Goal: Check status: Check status

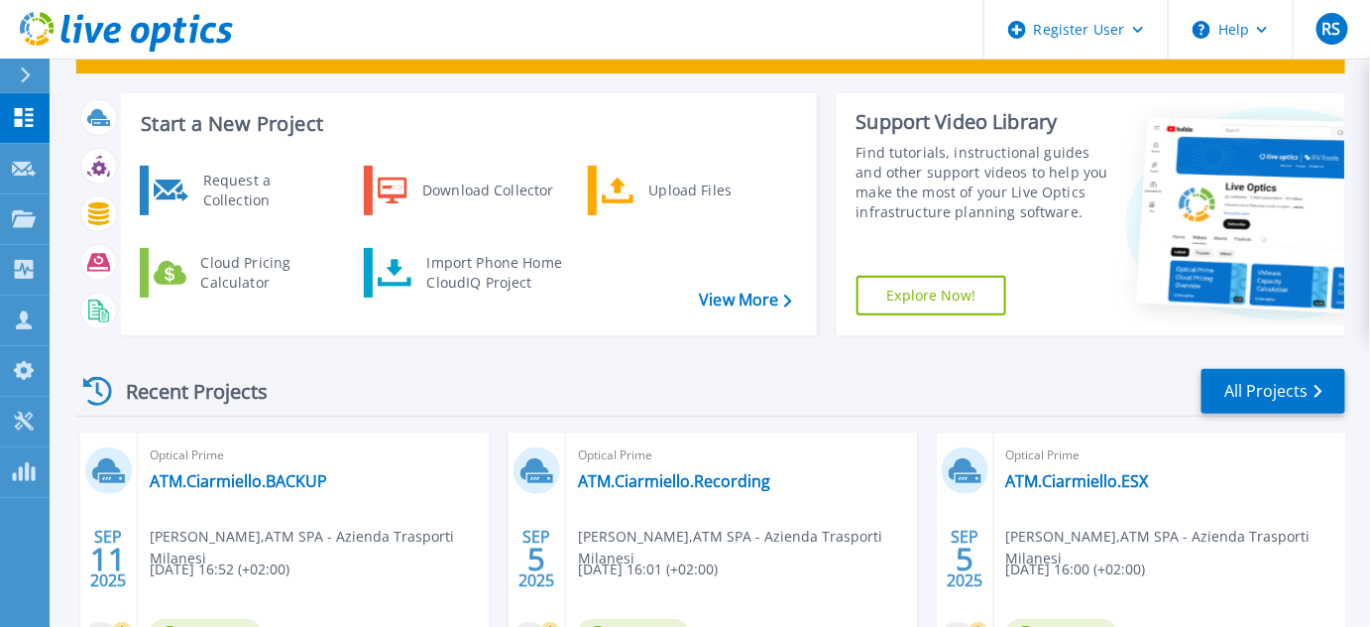
scroll to position [179, 0]
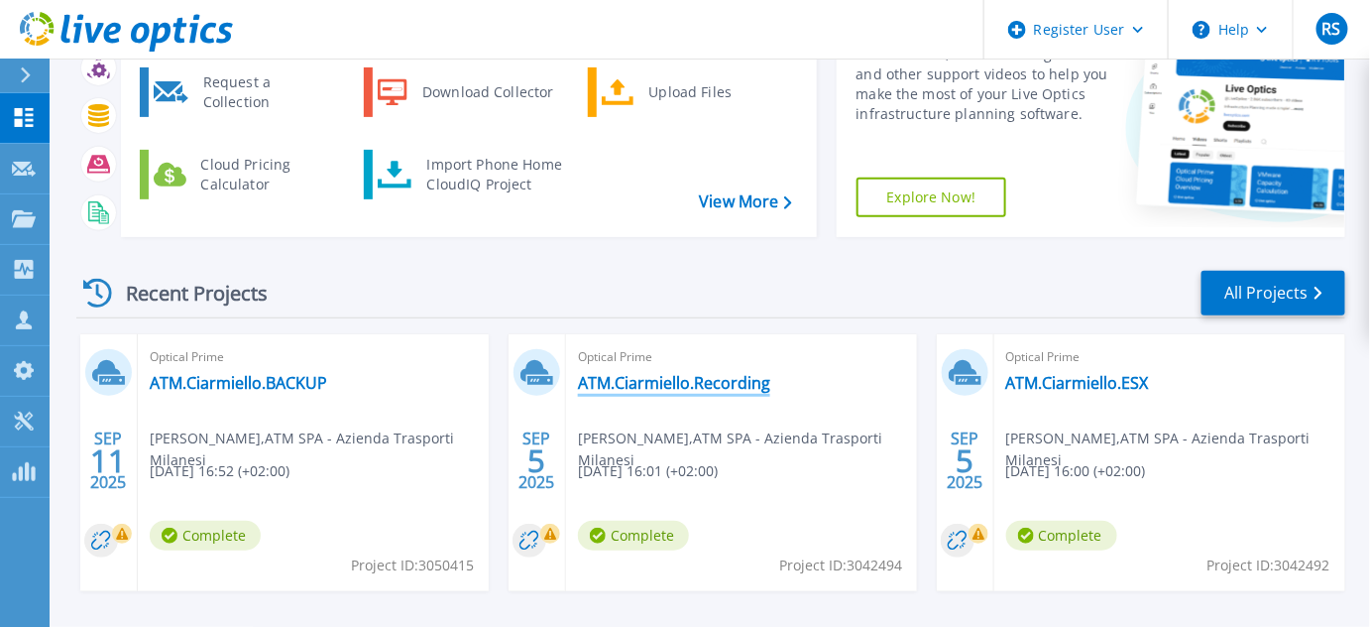
click at [617, 388] on link "ATM.Ciarmiello.Recording" at bounding box center [674, 383] width 192 height 20
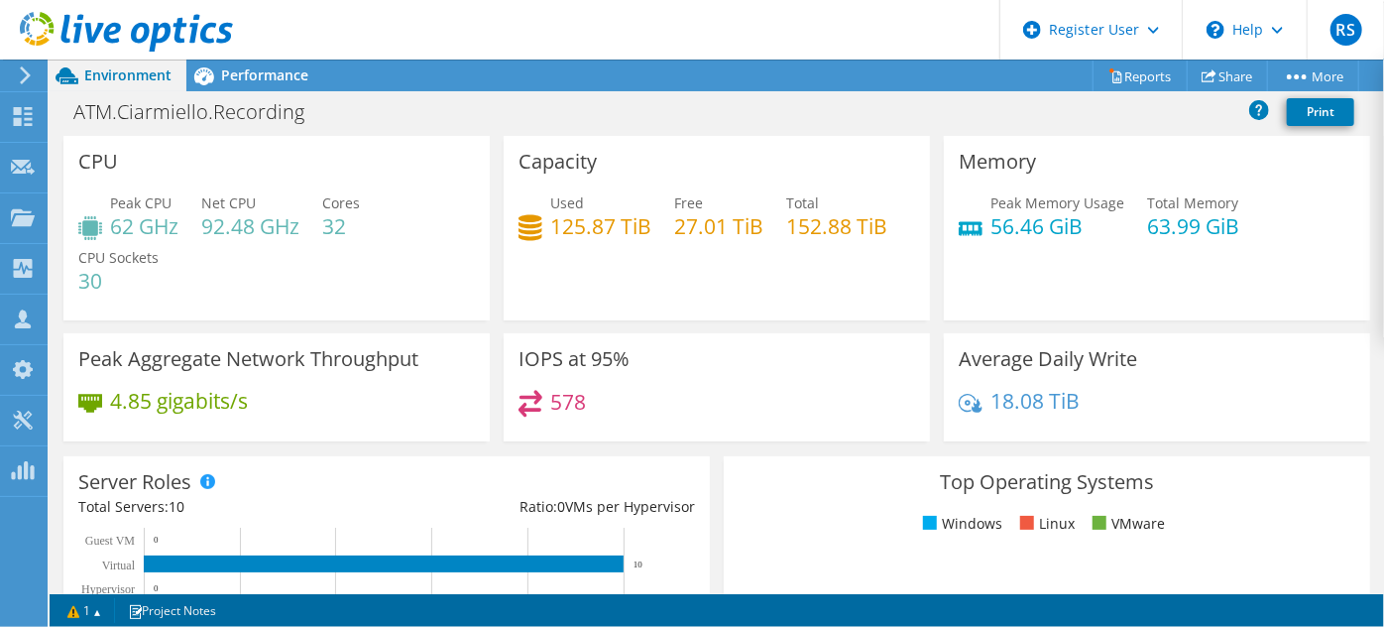
scroll to position [715, 0]
click at [203, 65] on icon at bounding box center [203, 75] width 35 height 35
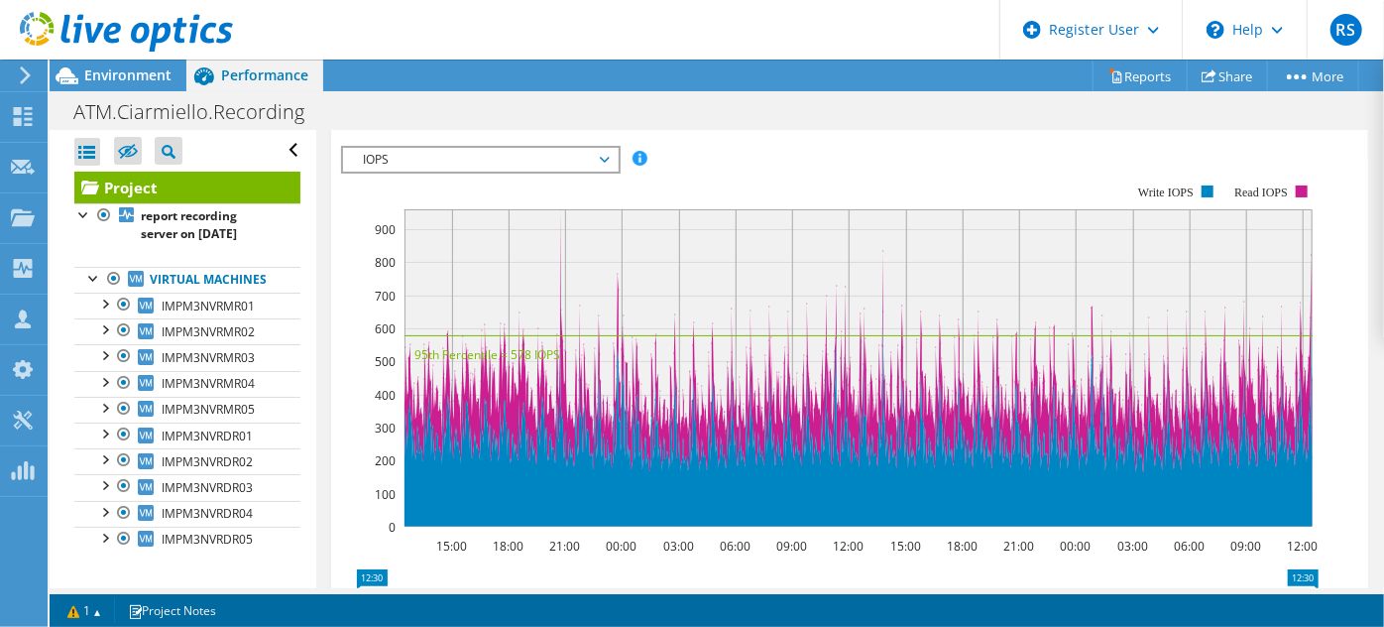
scroll to position [392, 0]
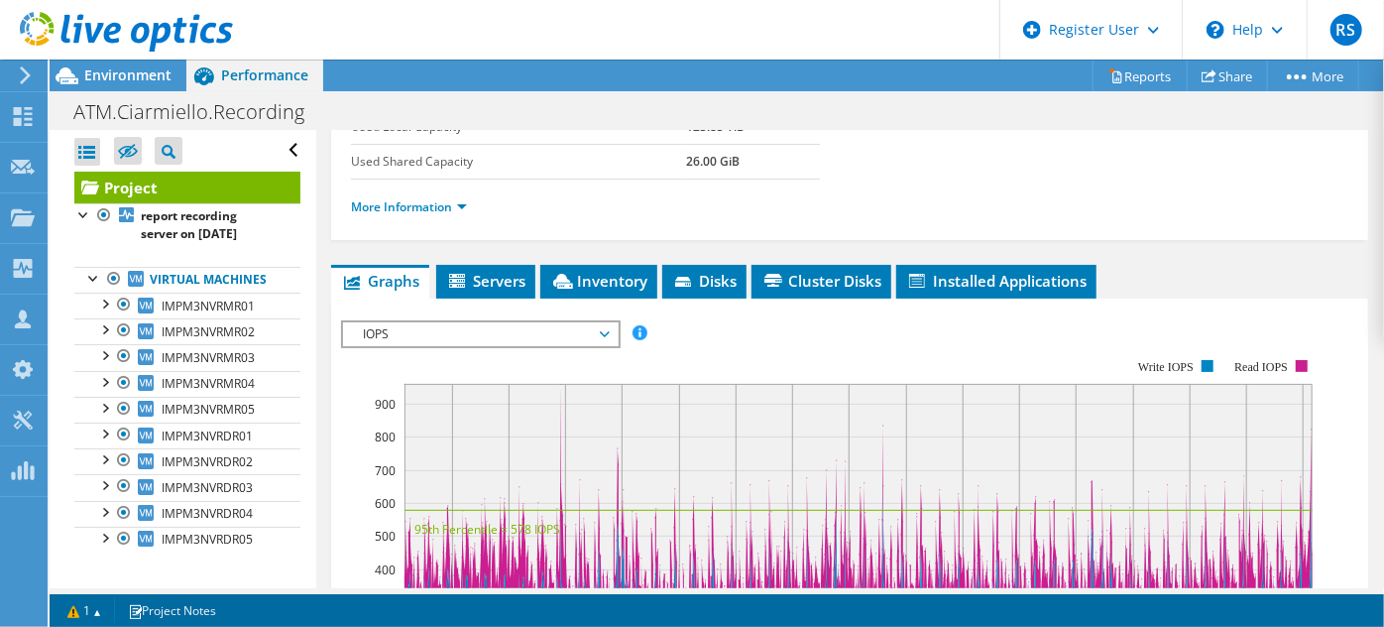
click at [536, 334] on span "IOPS" at bounding box center [480, 334] width 255 height 24
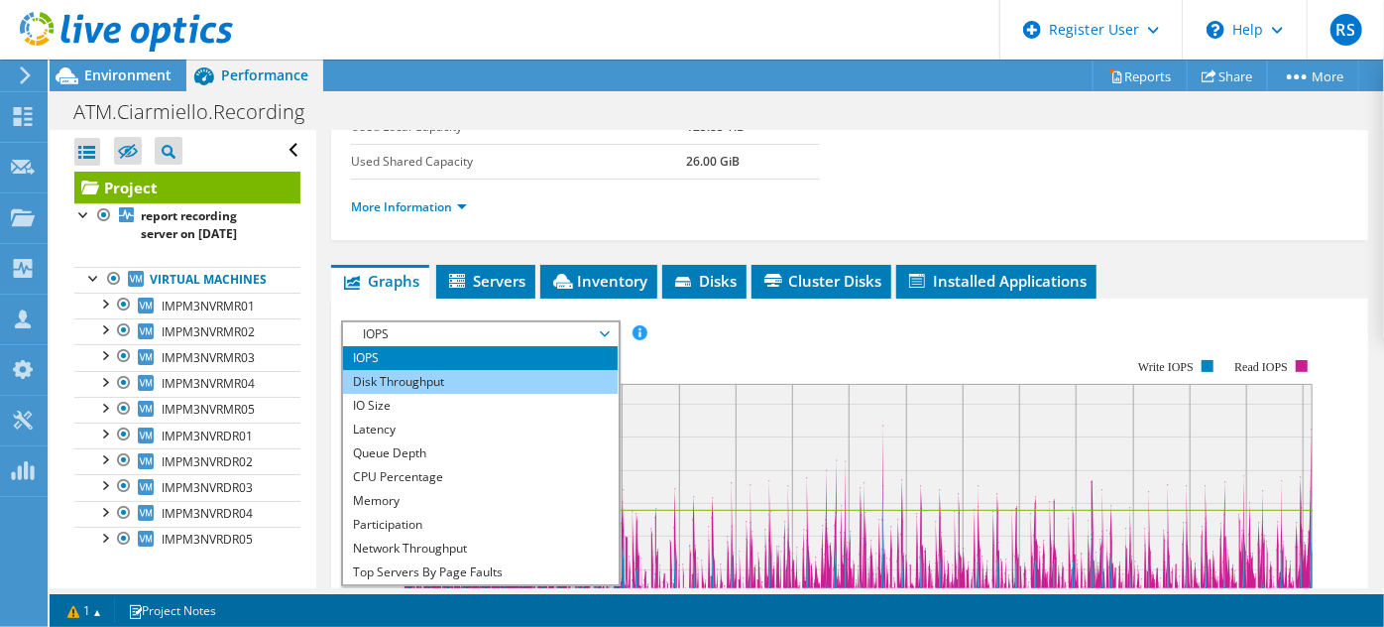
click at [479, 380] on li "Disk Throughput" at bounding box center [480, 382] width 275 height 24
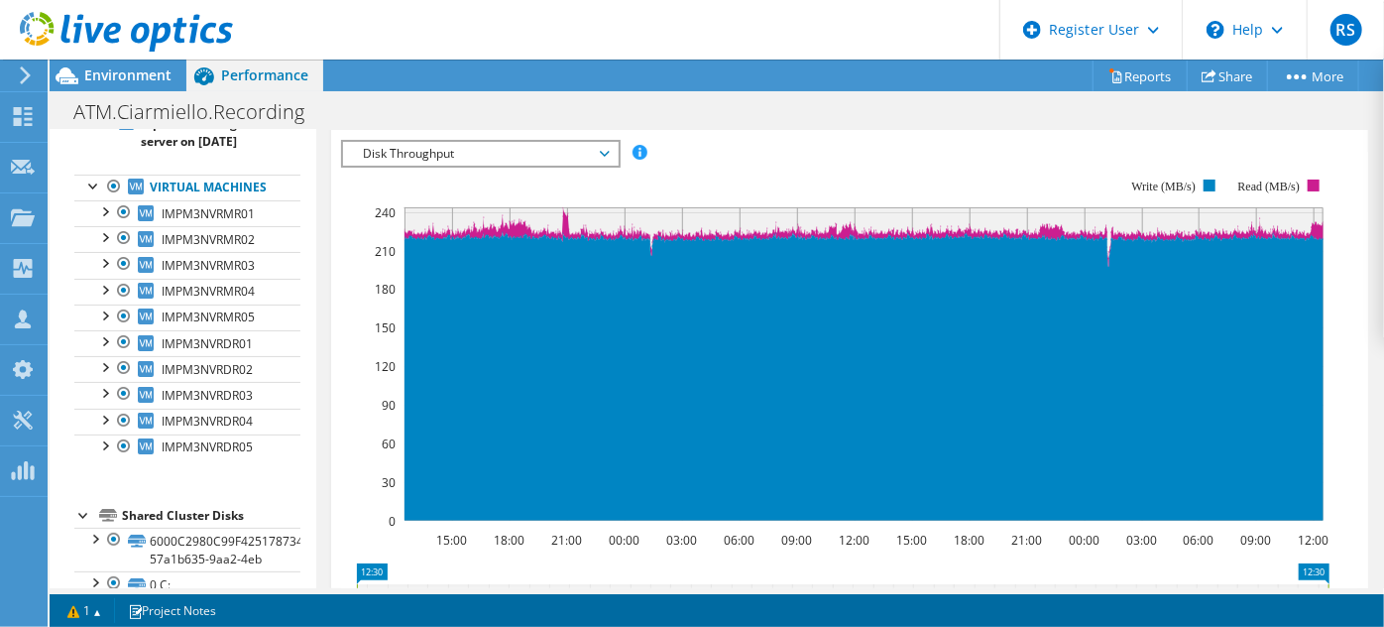
scroll to position [136, 0]
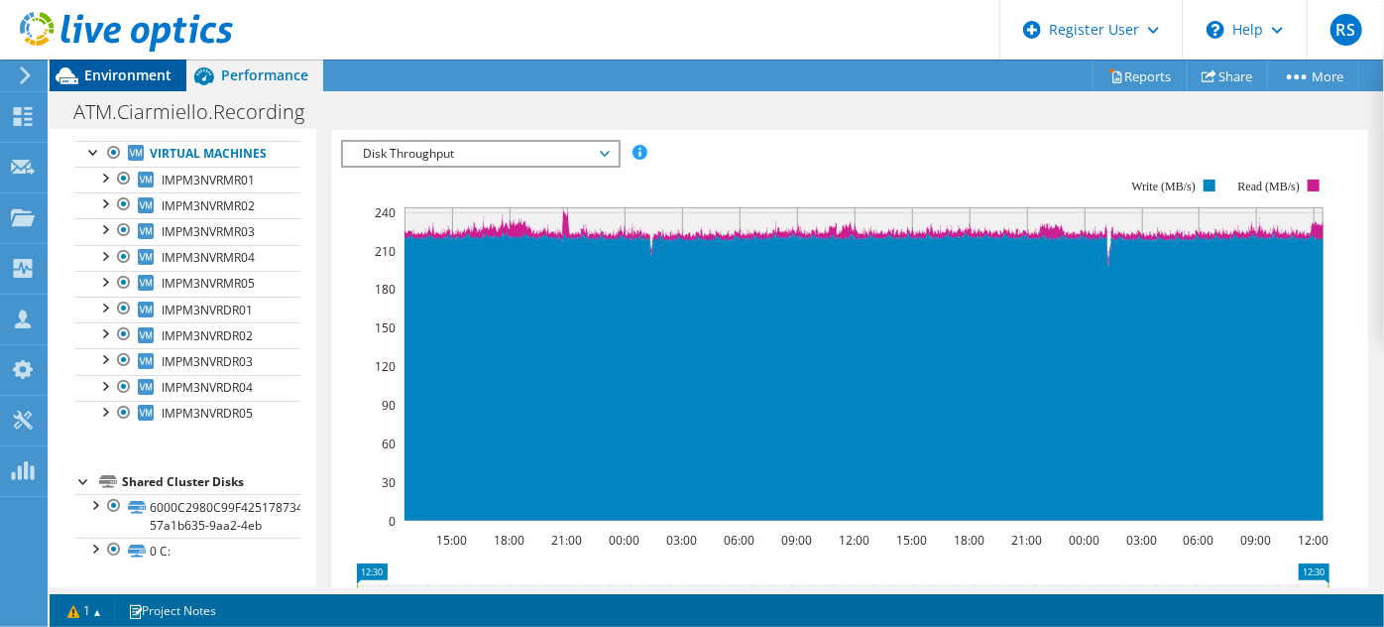
click at [129, 69] on span "Environment" at bounding box center [127, 74] width 87 height 19
